Goal: Find contact information: Obtain details needed to contact an individual or organization

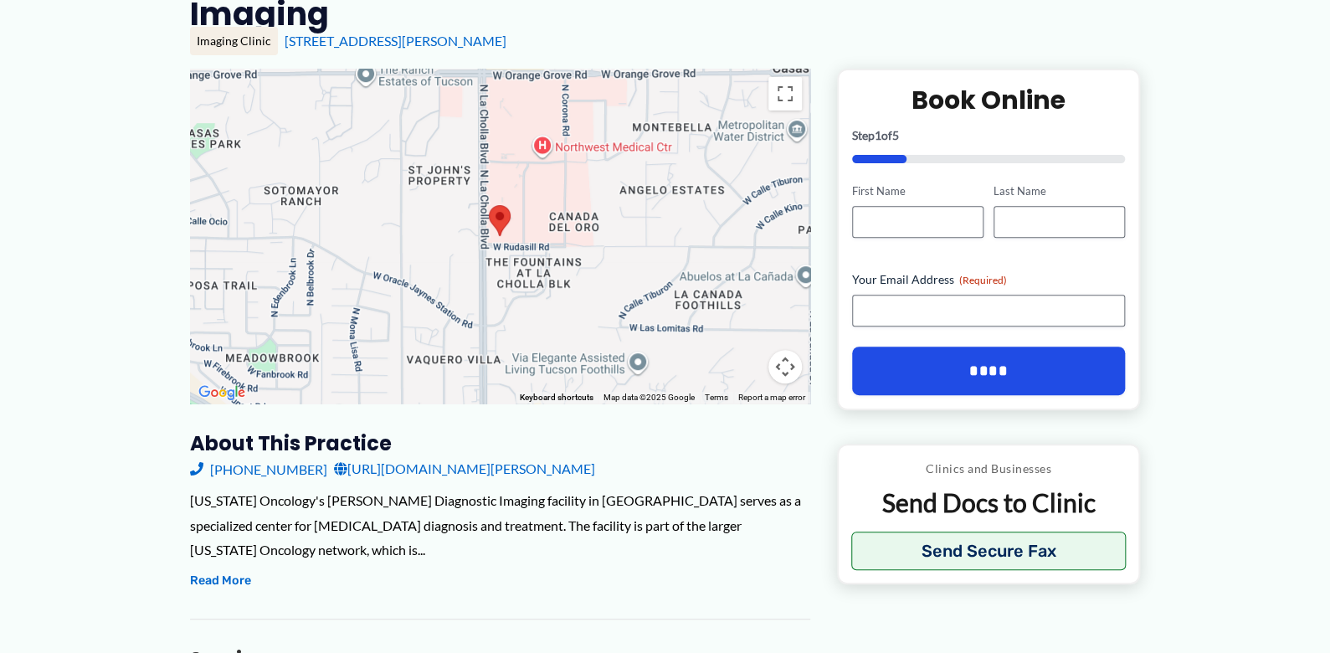
scroll to position [167, 0]
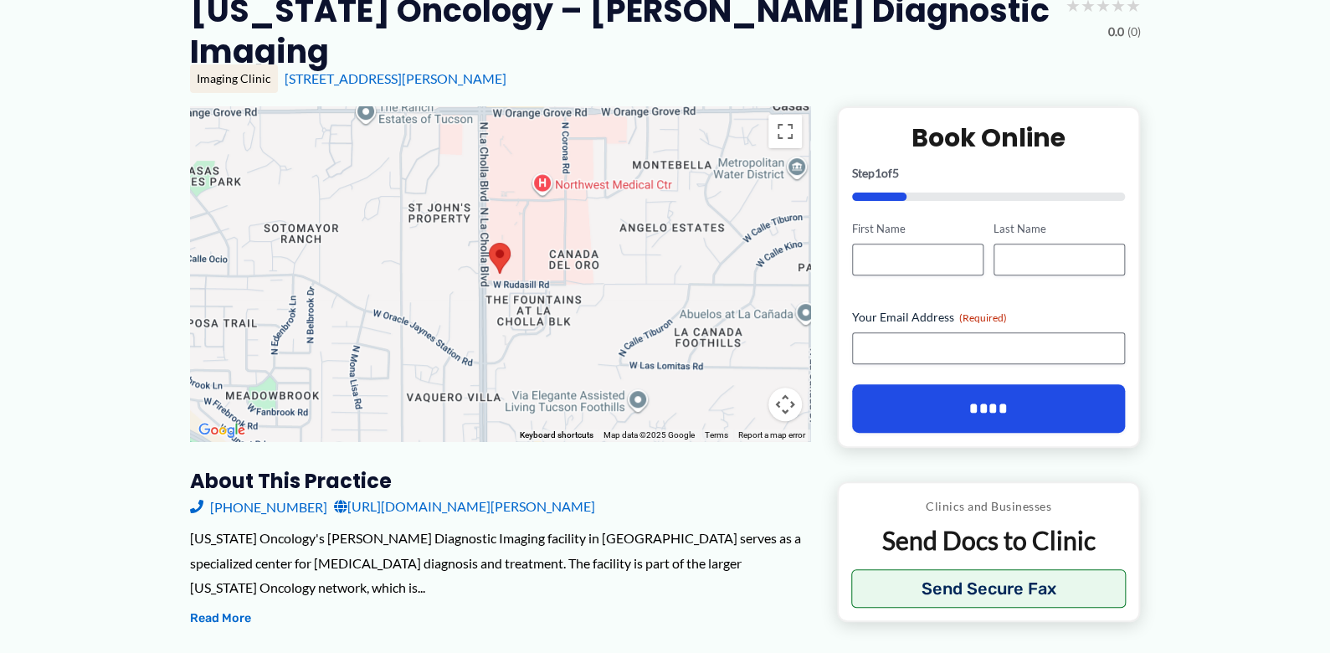
click at [489, 243] on area at bounding box center [489, 243] width 0 height 0
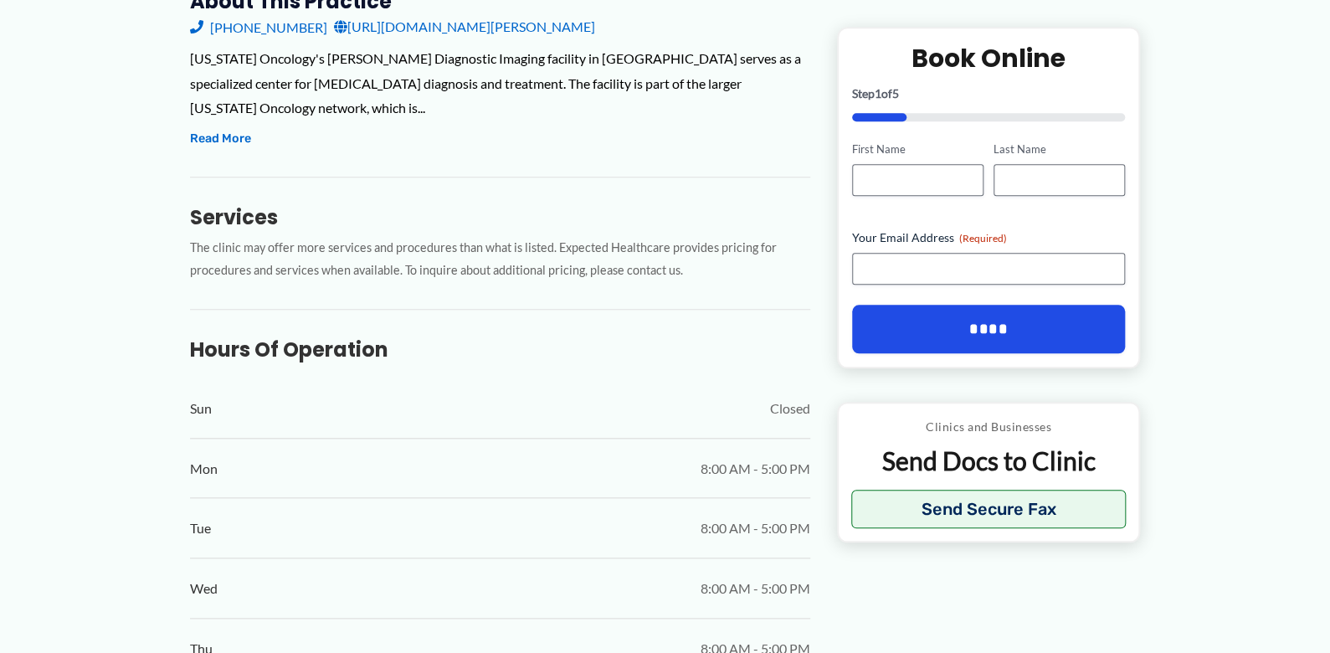
scroll to position [669, 0]
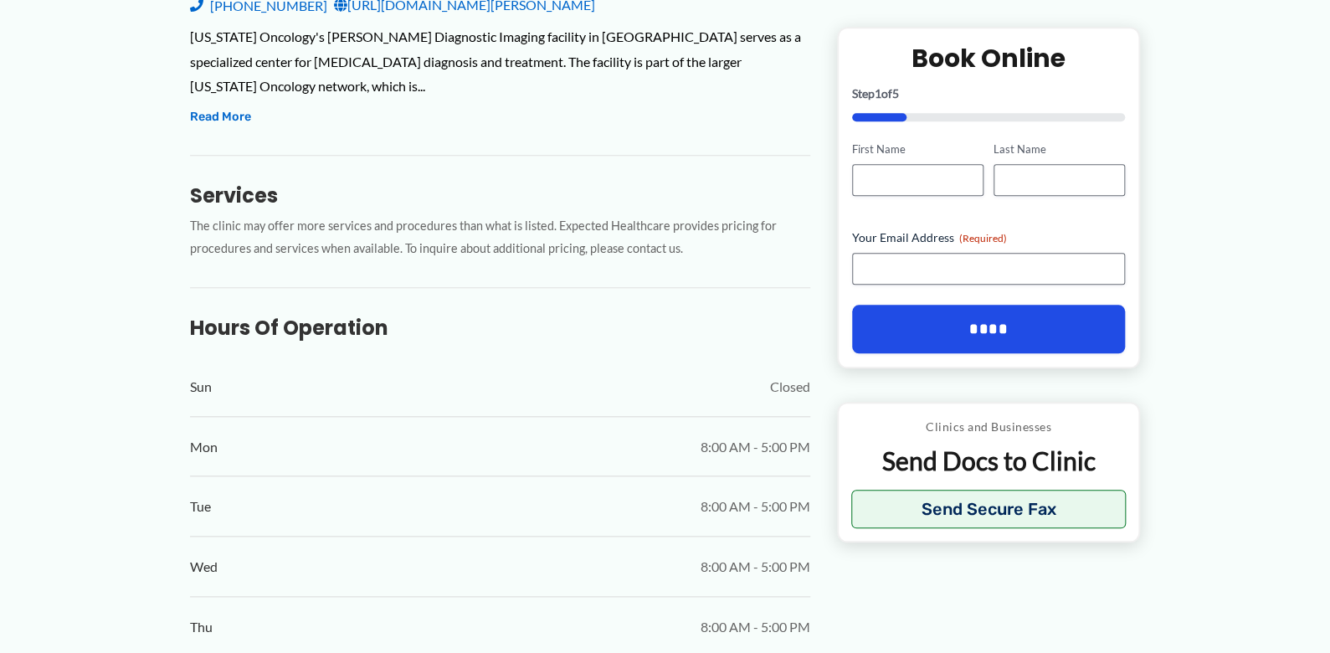
click at [79, 410] on div "← Back to Map Arizona Oncology – Rudasill Diagnostic Imaging ★ ★ ★ ★ ★ 0.0 (0) …" at bounding box center [665, 480] width 1330 height 2088
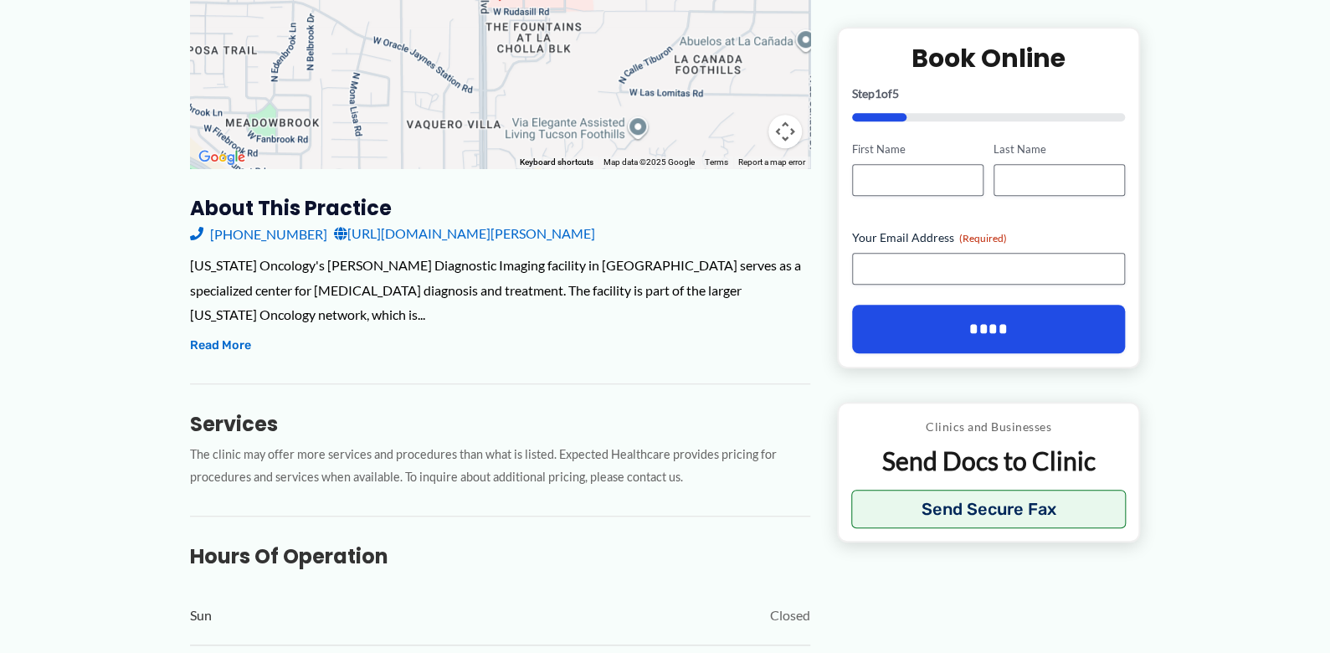
scroll to position [419, 0]
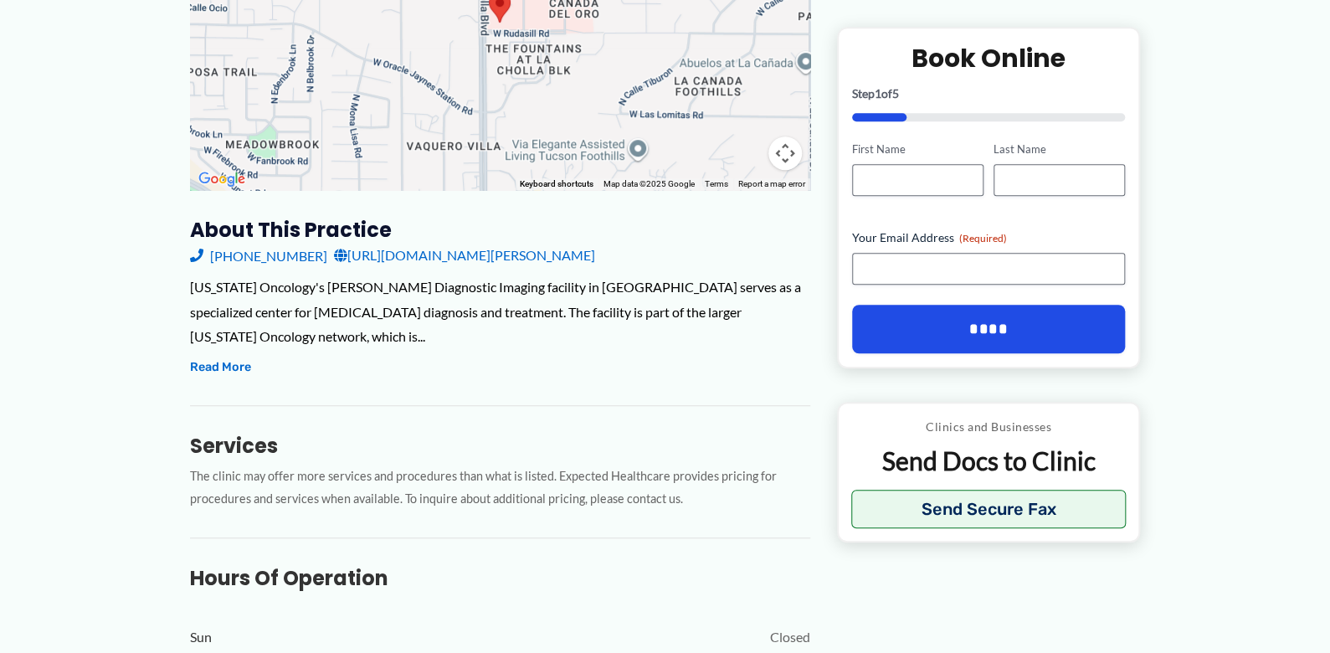
drag, startPoint x: 90, startPoint y: 347, endPoint x: 93, endPoint y: 360, distance: 13.8
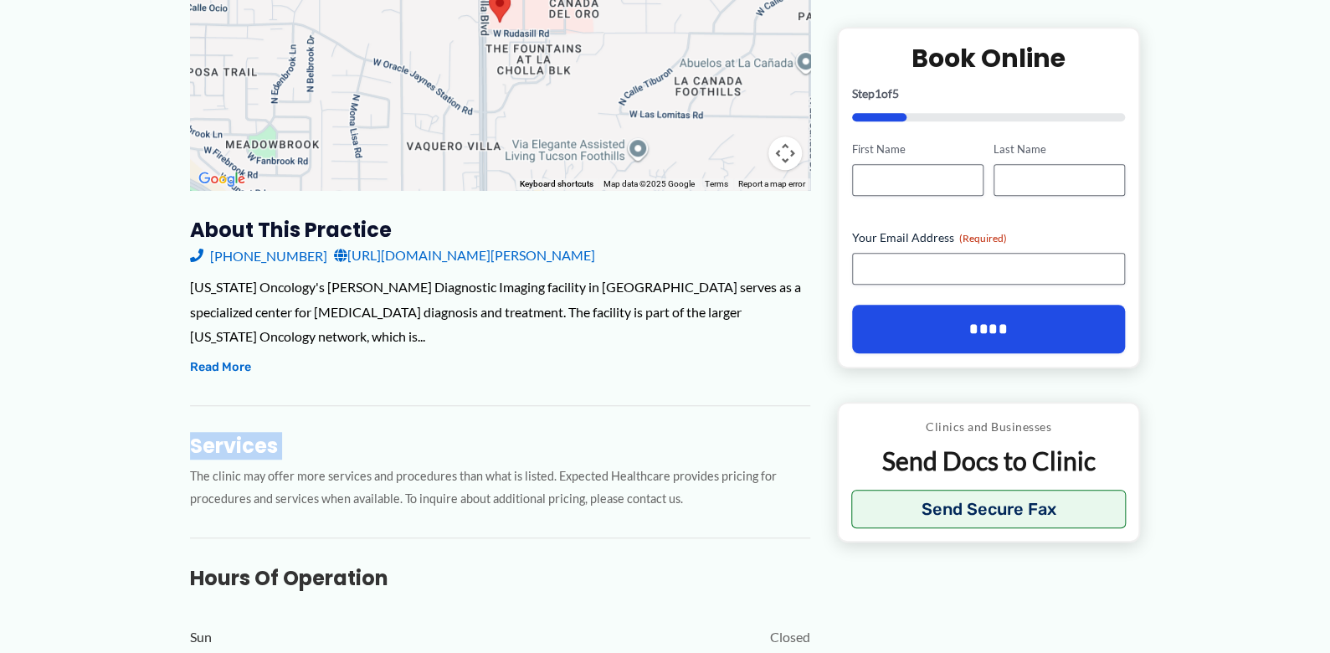
drag, startPoint x: 68, startPoint y: 307, endPoint x: 64, endPoint y: 286, distance: 21.3
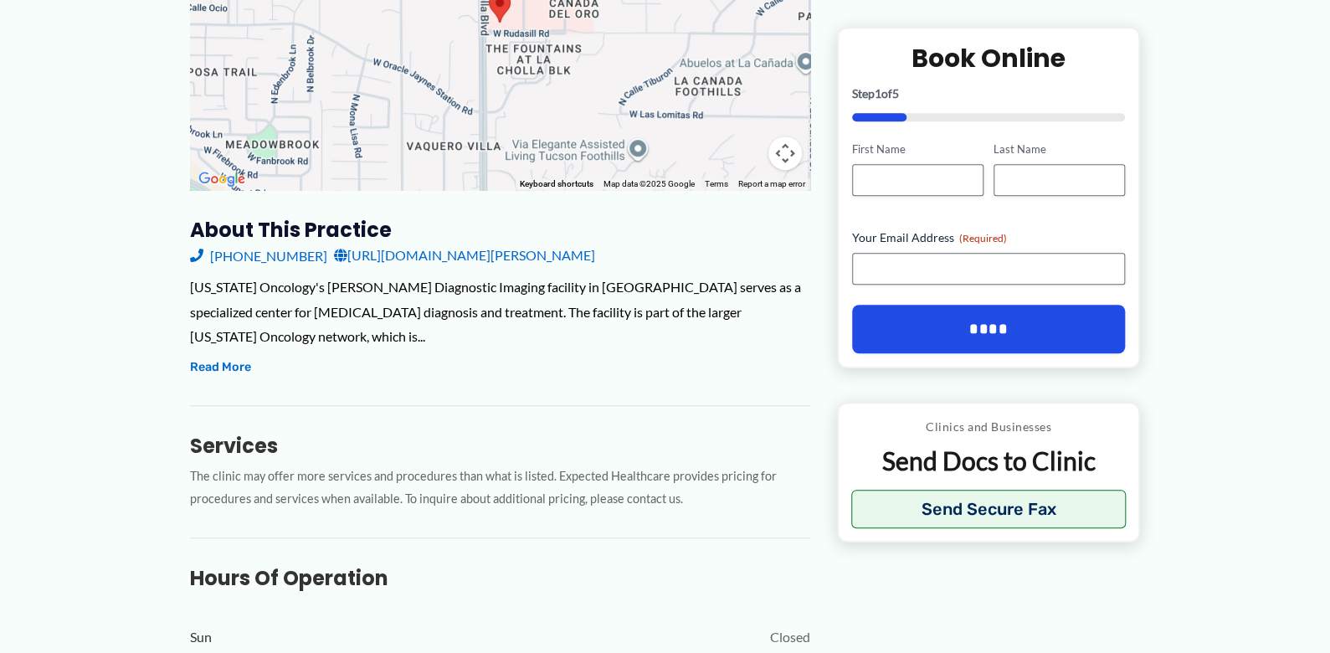
drag, startPoint x: 55, startPoint y: 194, endPoint x: 55, endPoint y: 184, distance: 10.0
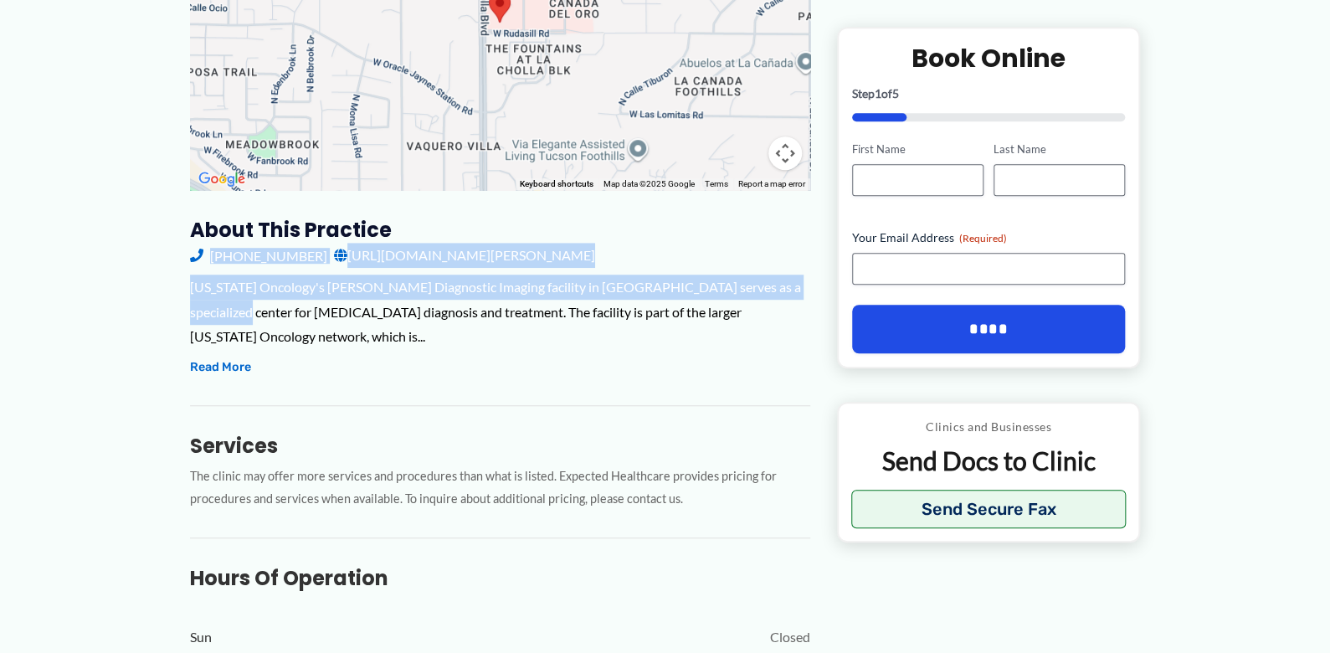
drag, startPoint x: 51, startPoint y: 241, endPoint x: 75, endPoint y: 363, distance: 123.8
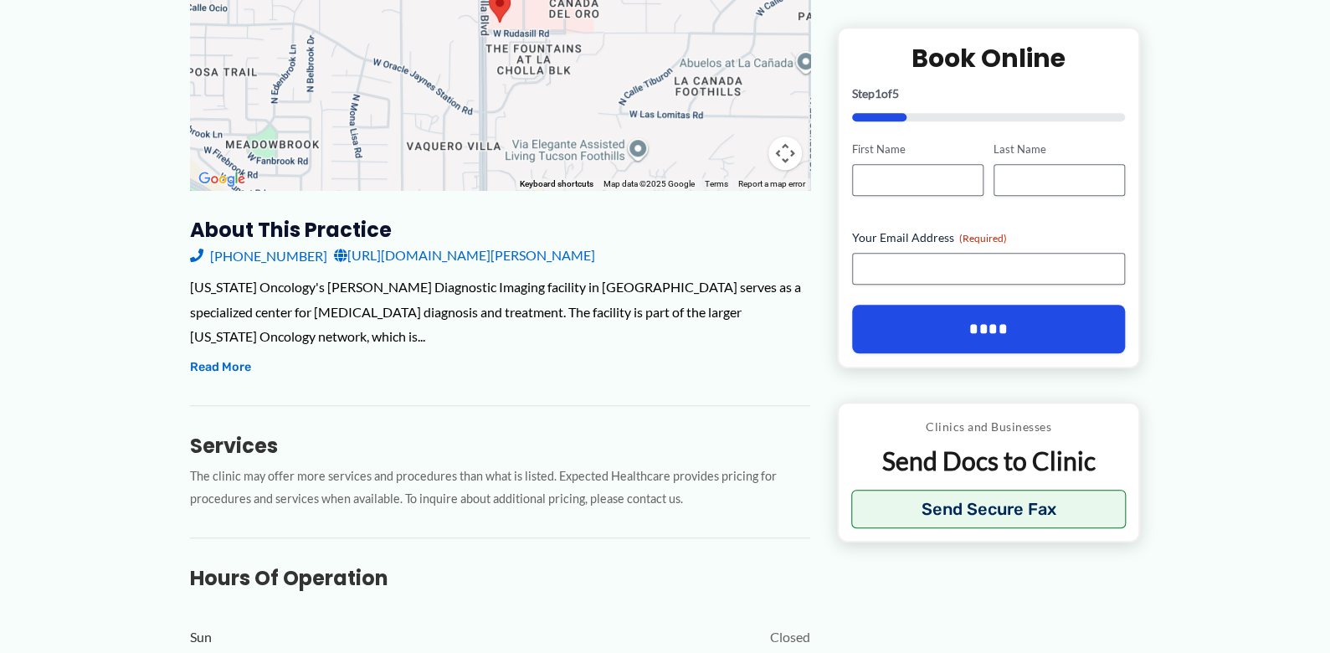
drag, startPoint x: 80, startPoint y: 379, endPoint x: 83, endPoint y: 418, distance: 38.7
drag, startPoint x: 83, startPoint y: 418, endPoint x: 75, endPoint y: 425, distance: 10.7
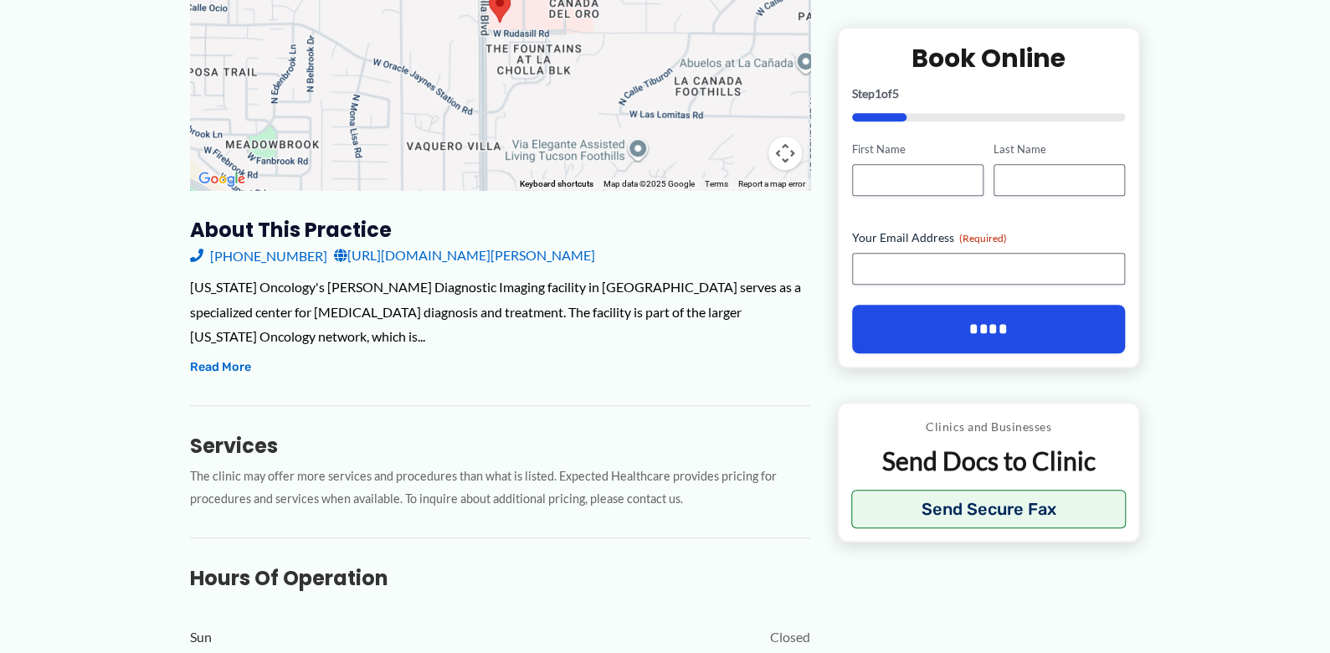
drag, startPoint x: 59, startPoint y: 398, endPoint x: 58, endPoint y: 364, distance: 33.5
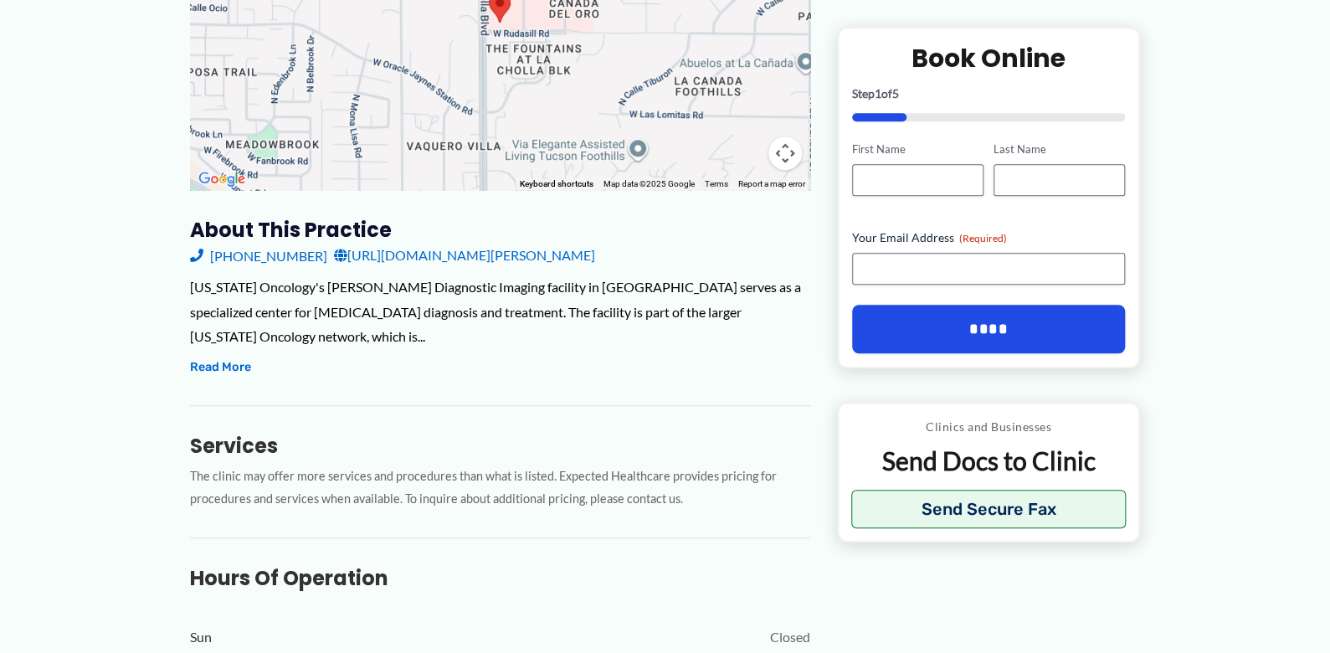
drag, startPoint x: 8, startPoint y: 194, endPoint x: 13, endPoint y: 184, distance: 10.9
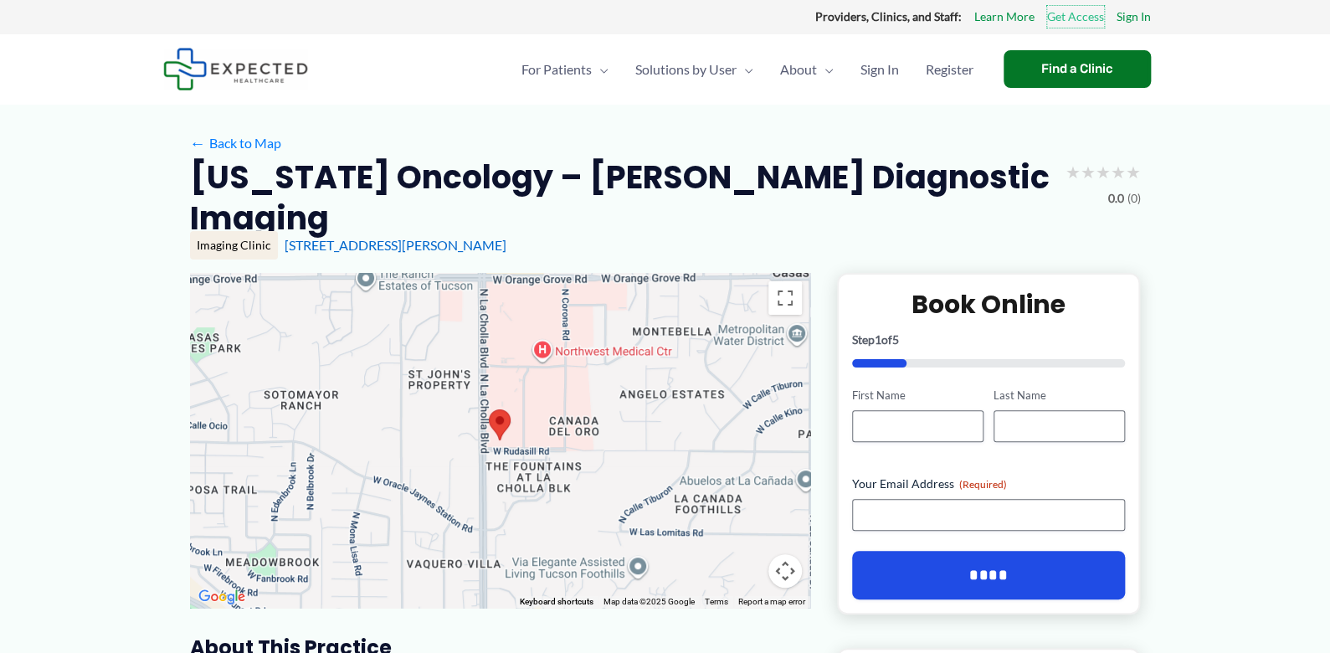
scroll to position [0, 0]
click at [234, 168] on h2 "[US_STATE] Oncology – [PERSON_NAME] Diagnostic Imaging" at bounding box center [621, 198] width 862 height 83
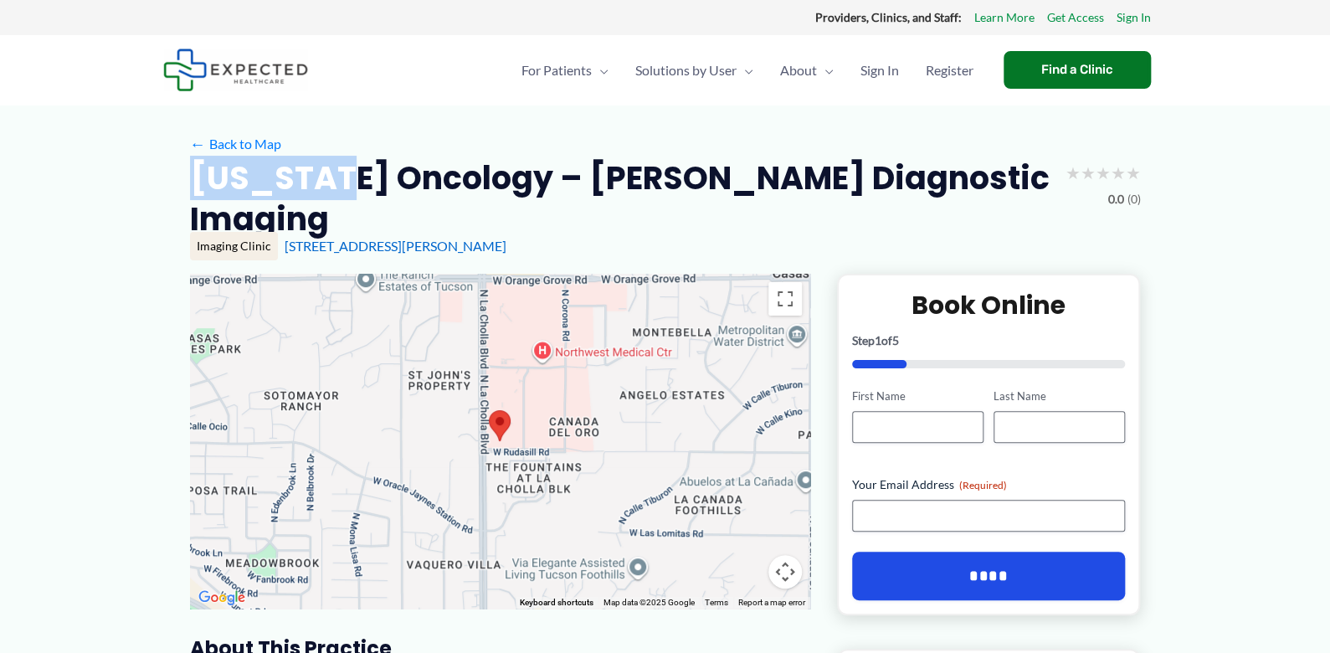
click at [234, 168] on h2 "[US_STATE] Oncology – [PERSON_NAME] Diagnostic Imaging" at bounding box center [621, 198] width 862 height 83
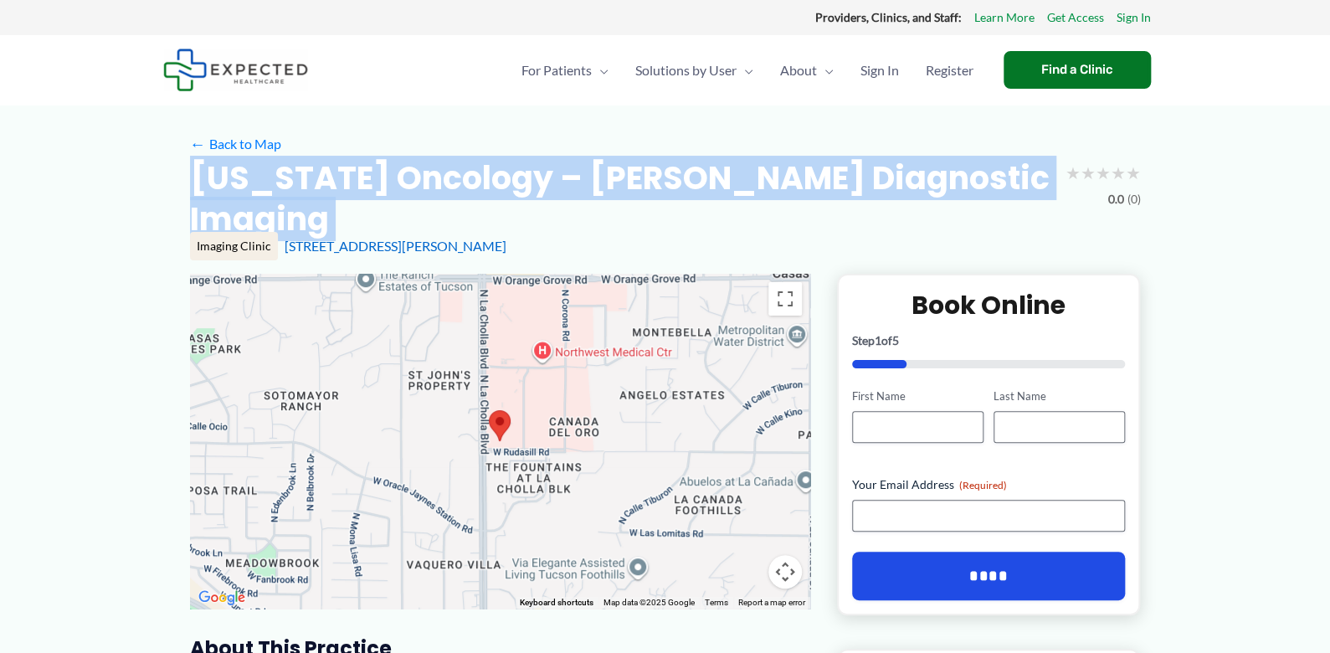
click at [234, 168] on h2 "[US_STATE] Oncology – [PERSON_NAME] Diagnostic Imaging" at bounding box center [621, 198] width 862 height 83
copy div "[US_STATE] Oncology – [PERSON_NAME] Diagnostic Imaging"
click at [386, 194] on h2 "[US_STATE] Oncology – [PERSON_NAME] Diagnostic Imaging" at bounding box center [621, 198] width 862 height 83
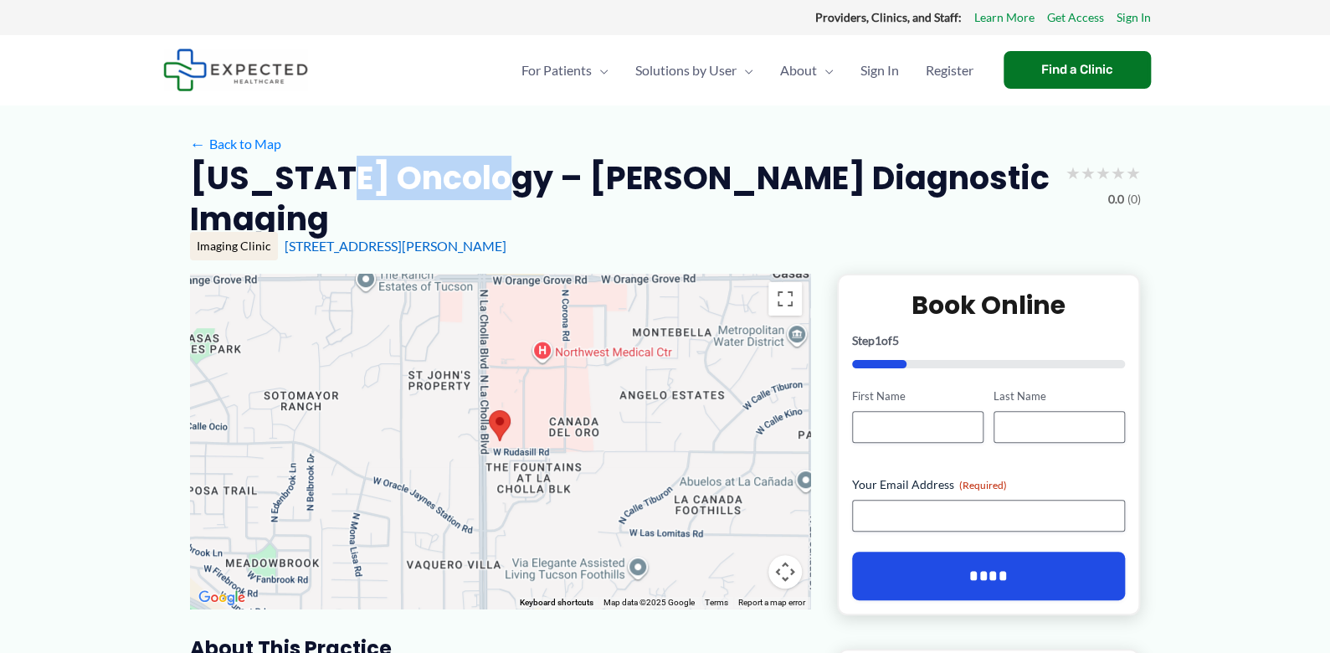
click at [386, 194] on h2 "[US_STATE] Oncology – [PERSON_NAME] Diagnostic Imaging" at bounding box center [621, 198] width 862 height 83
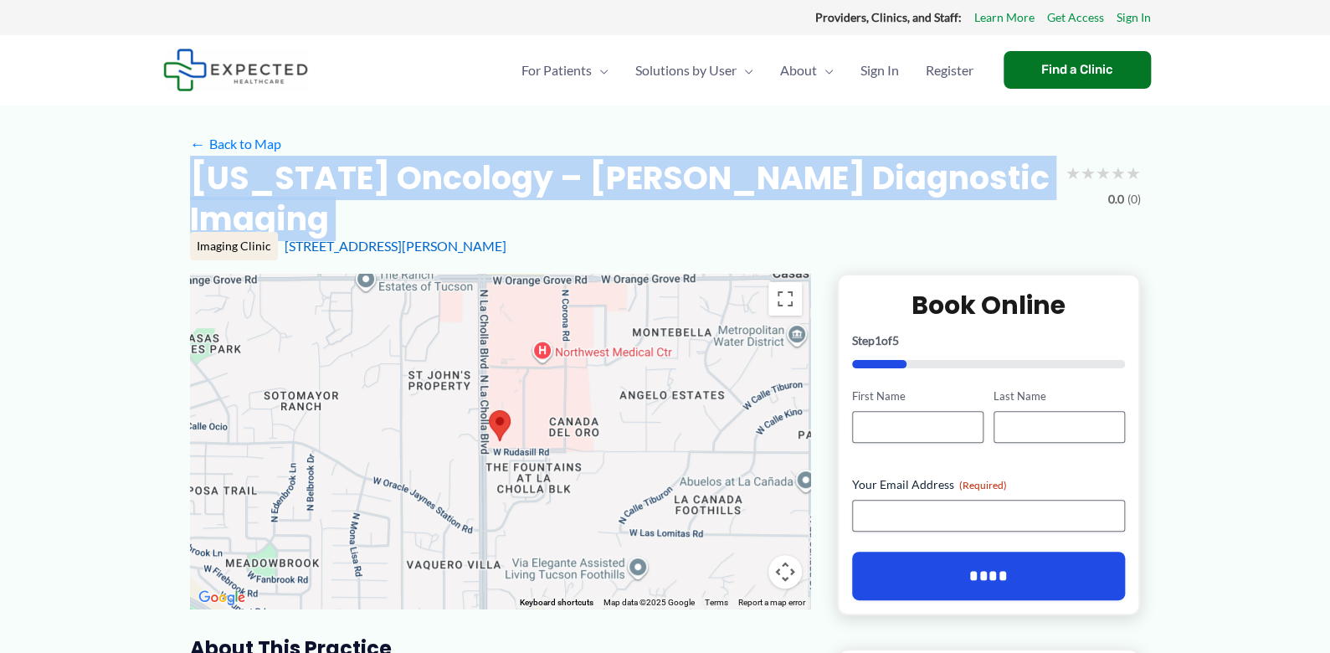
click at [386, 194] on h2 "[US_STATE] Oncology – [PERSON_NAME] Diagnostic Imaging" at bounding box center [621, 198] width 862 height 83
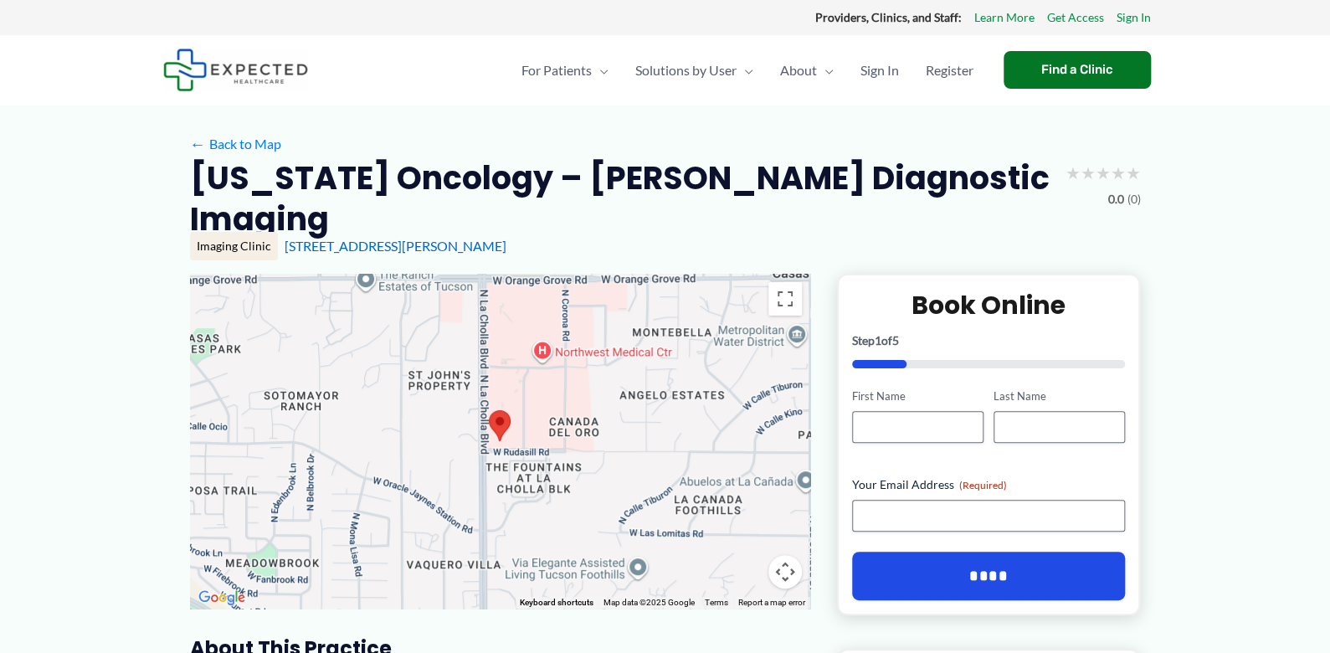
drag, startPoint x: 383, startPoint y: 102, endPoint x: 371, endPoint y: 102, distance: 12.6
click at [203, 72] on img at bounding box center [235, 70] width 145 height 43
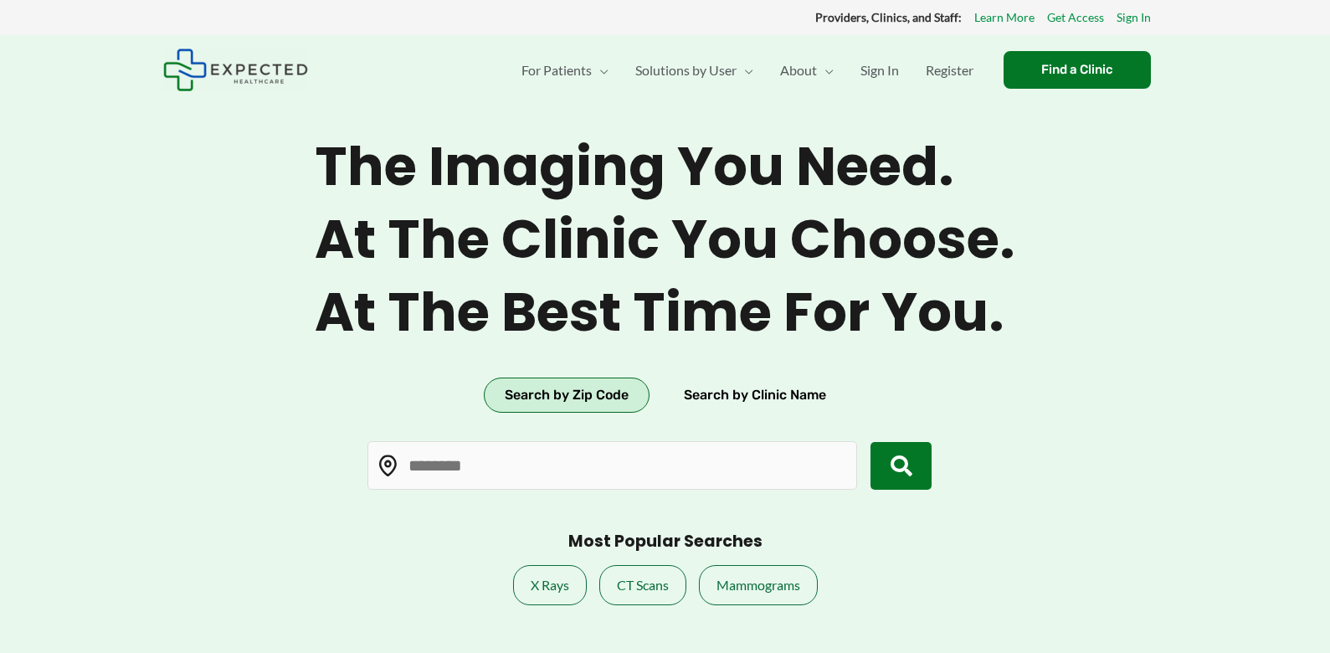
type input "*****"
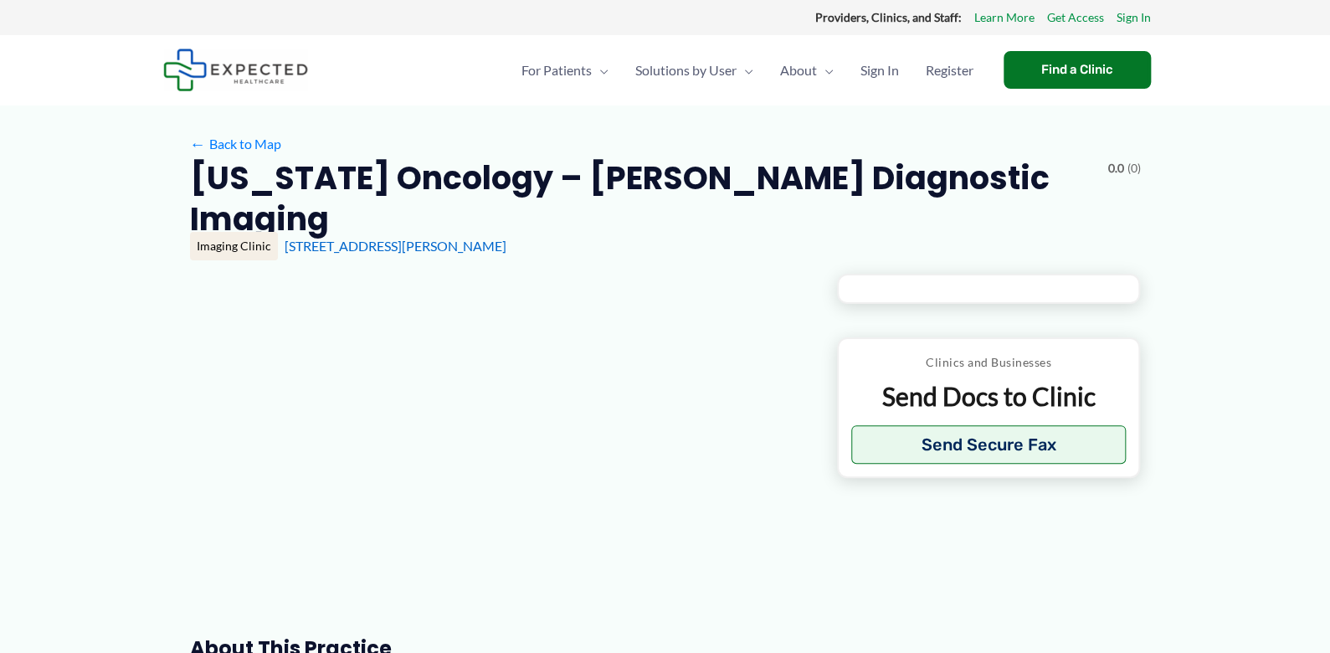
type input "**********"
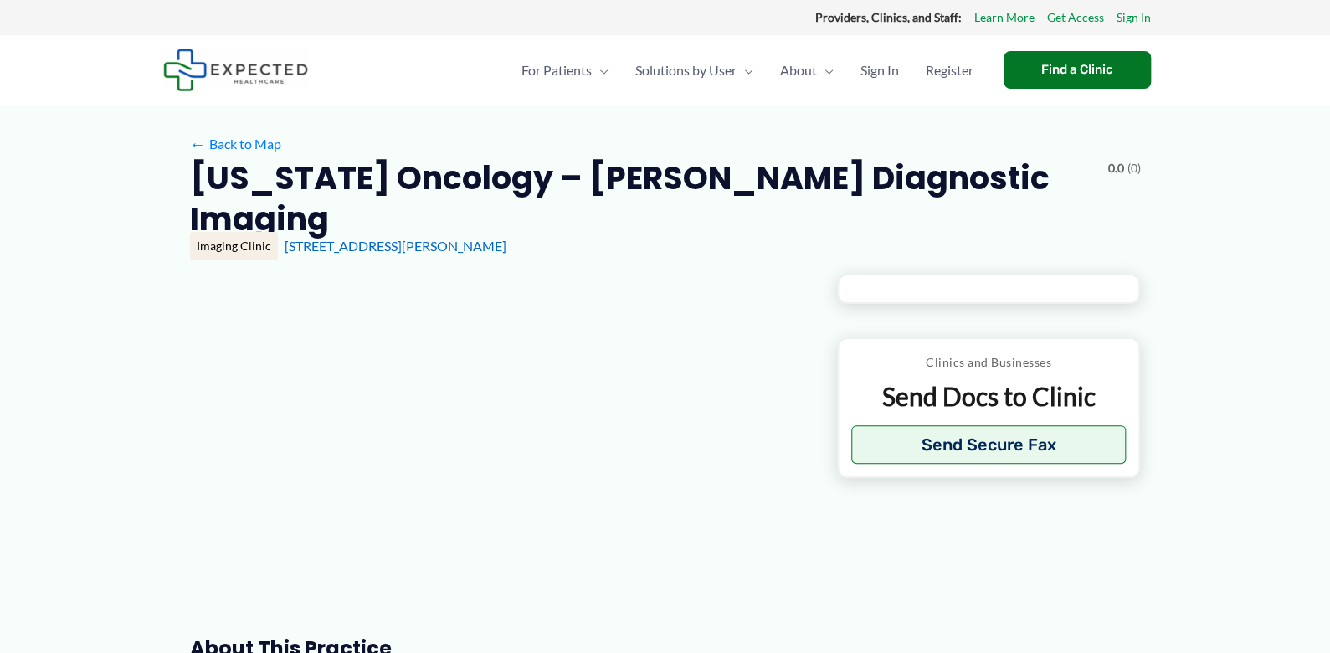
type input "**********"
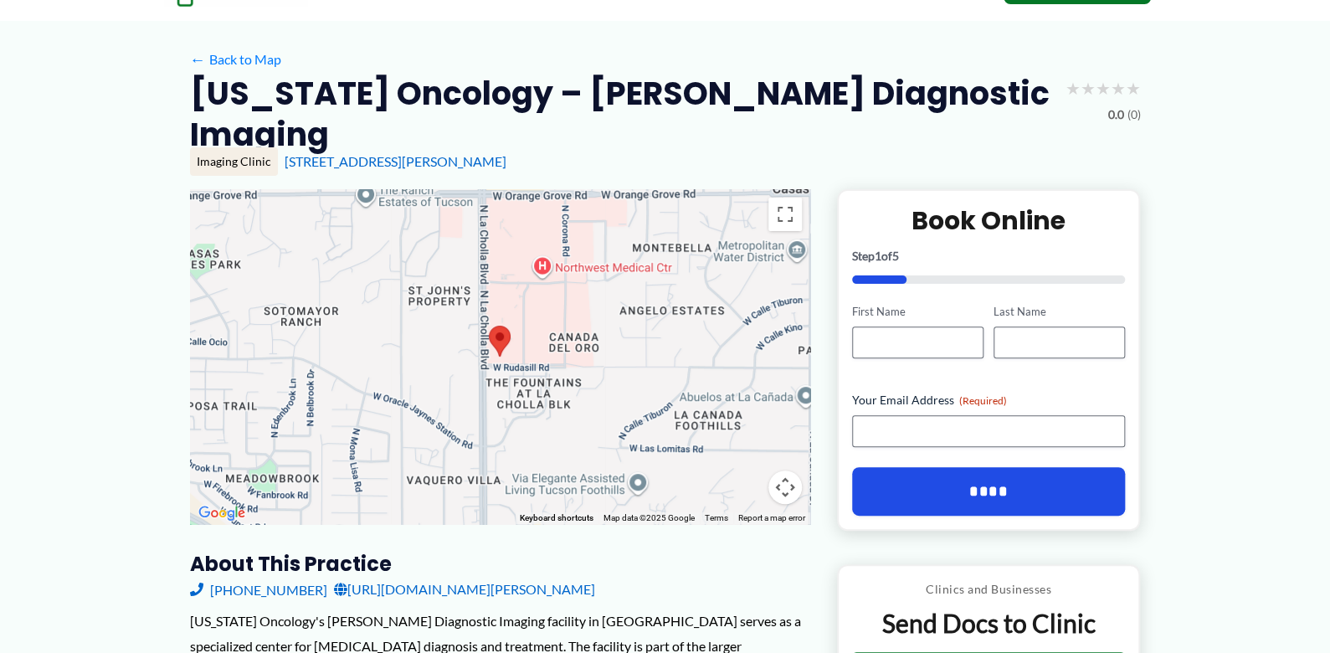
scroll to position [91, 0]
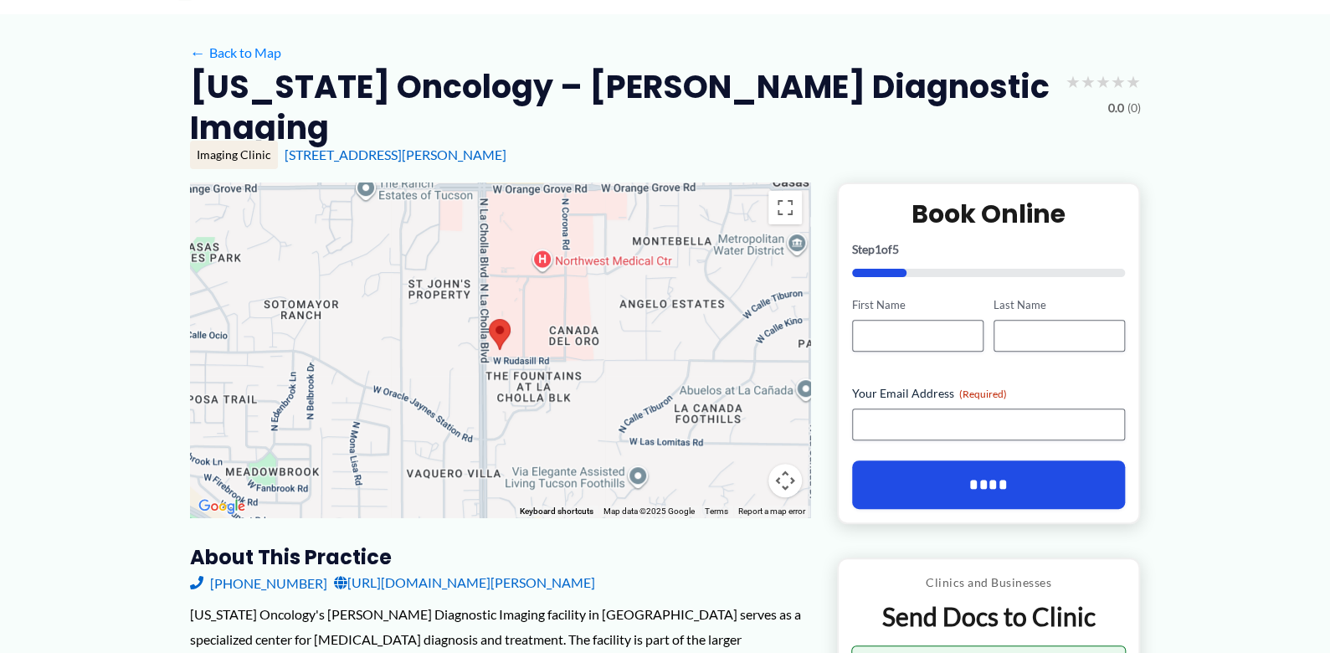
click at [455, 89] on h2 "[US_STATE] Oncology – [PERSON_NAME] Diagnostic Imaging" at bounding box center [621, 107] width 862 height 83
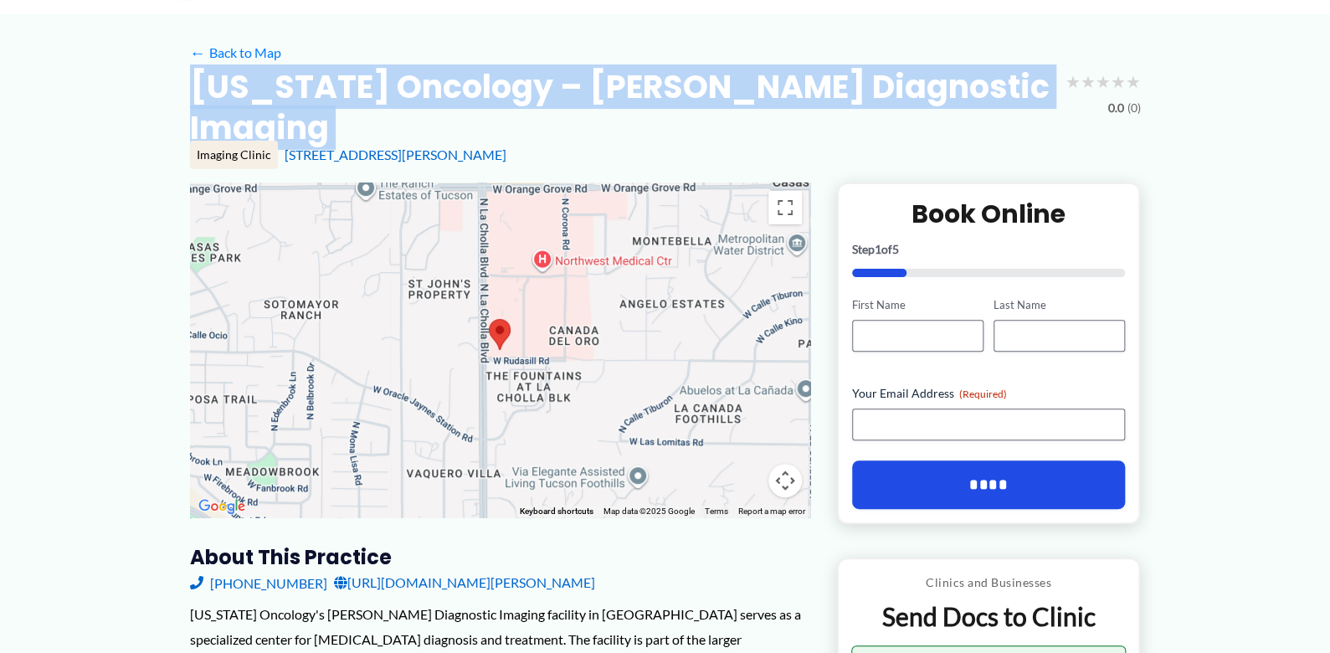
click at [455, 89] on h2 "[US_STATE] Oncology – [PERSON_NAME] Diagnostic Imaging" at bounding box center [621, 107] width 862 height 83
copy div "[US_STATE] Oncology – [PERSON_NAME] Diagnostic Imaging"
drag, startPoint x: 277, startPoint y: 121, endPoint x: 463, endPoint y: 126, distance: 185.9
click at [463, 141] on div "Imaging Clinic [STREET_ADDRESS][PERSON_NAME]" at bounding box center [665, 155] width 951 height 28
copy div "[STREET_ADDRESS][PERSON_NAME]"
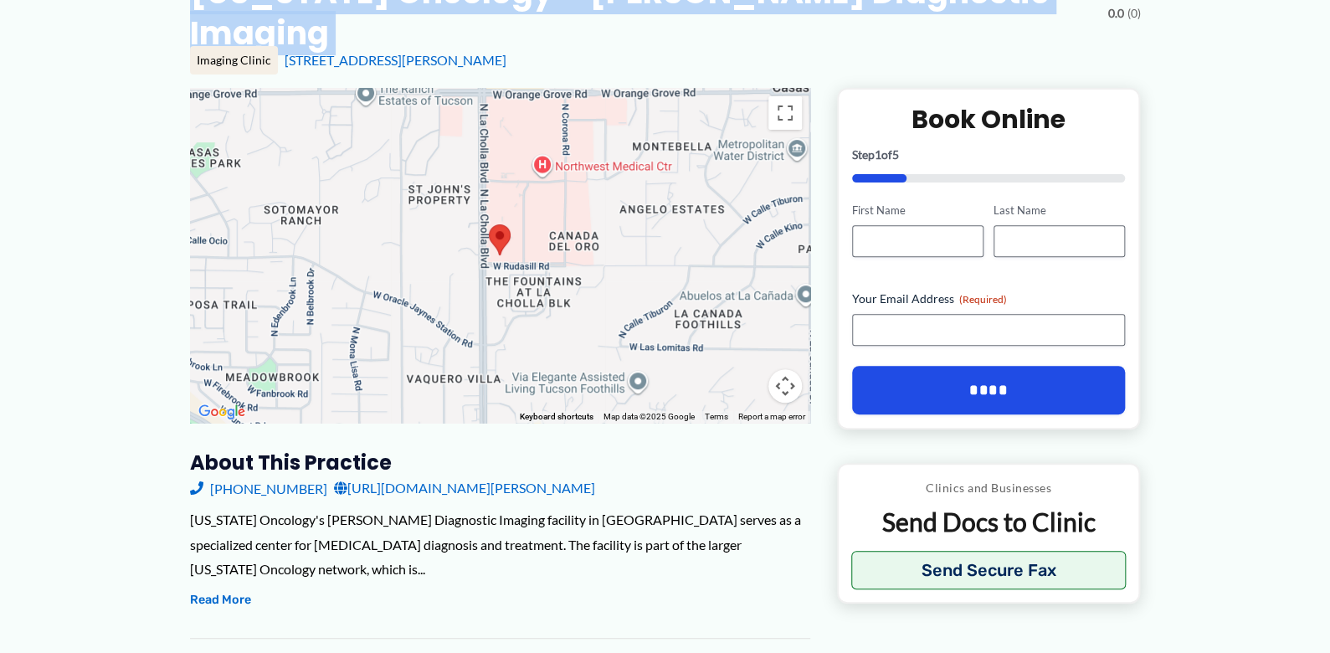
scroll to position [188, 0]
